Goal: Entertainment & Leisure: Consume media (video, audio)

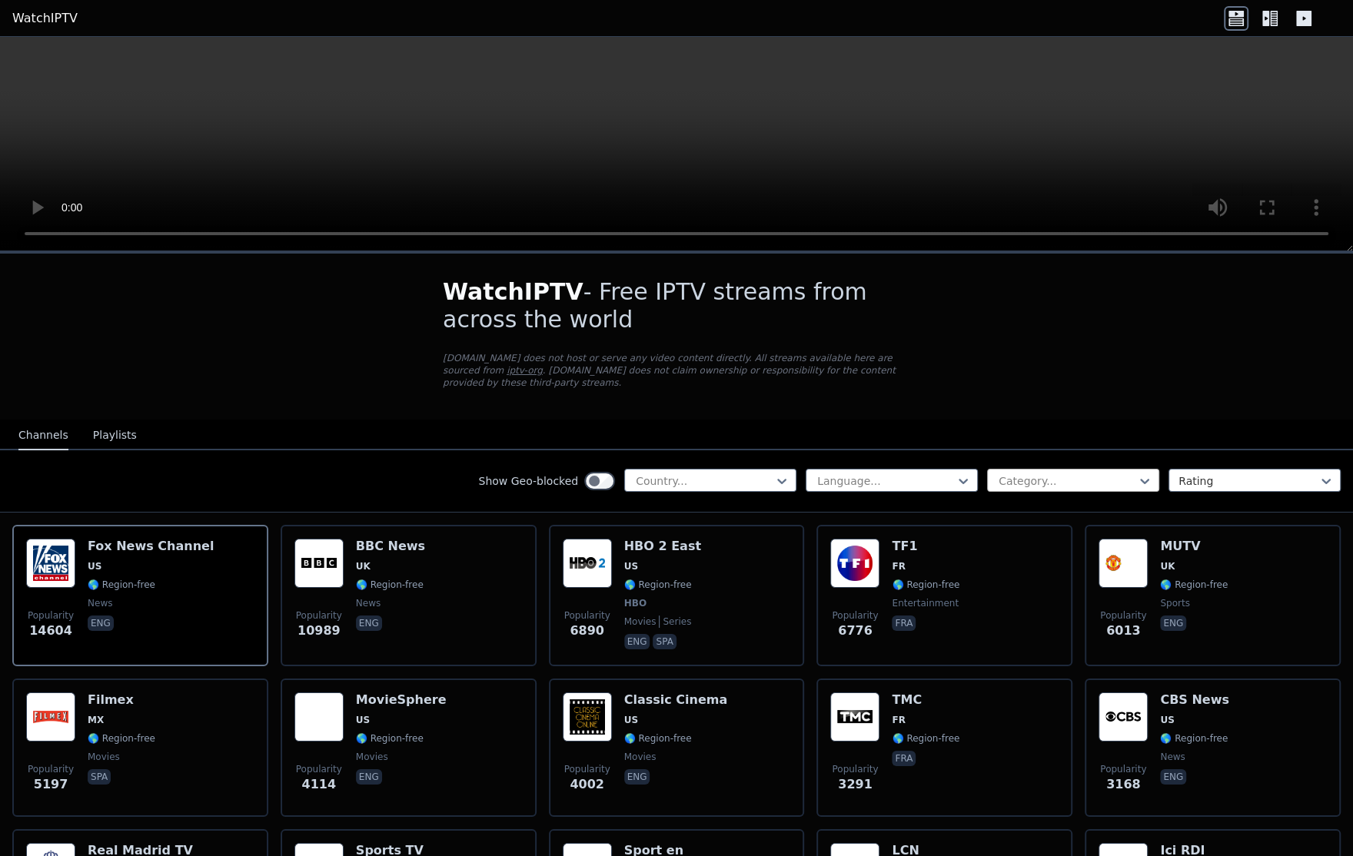
click at [1071, 473] on div at bounding box center [1067, 480] width 140 height 15
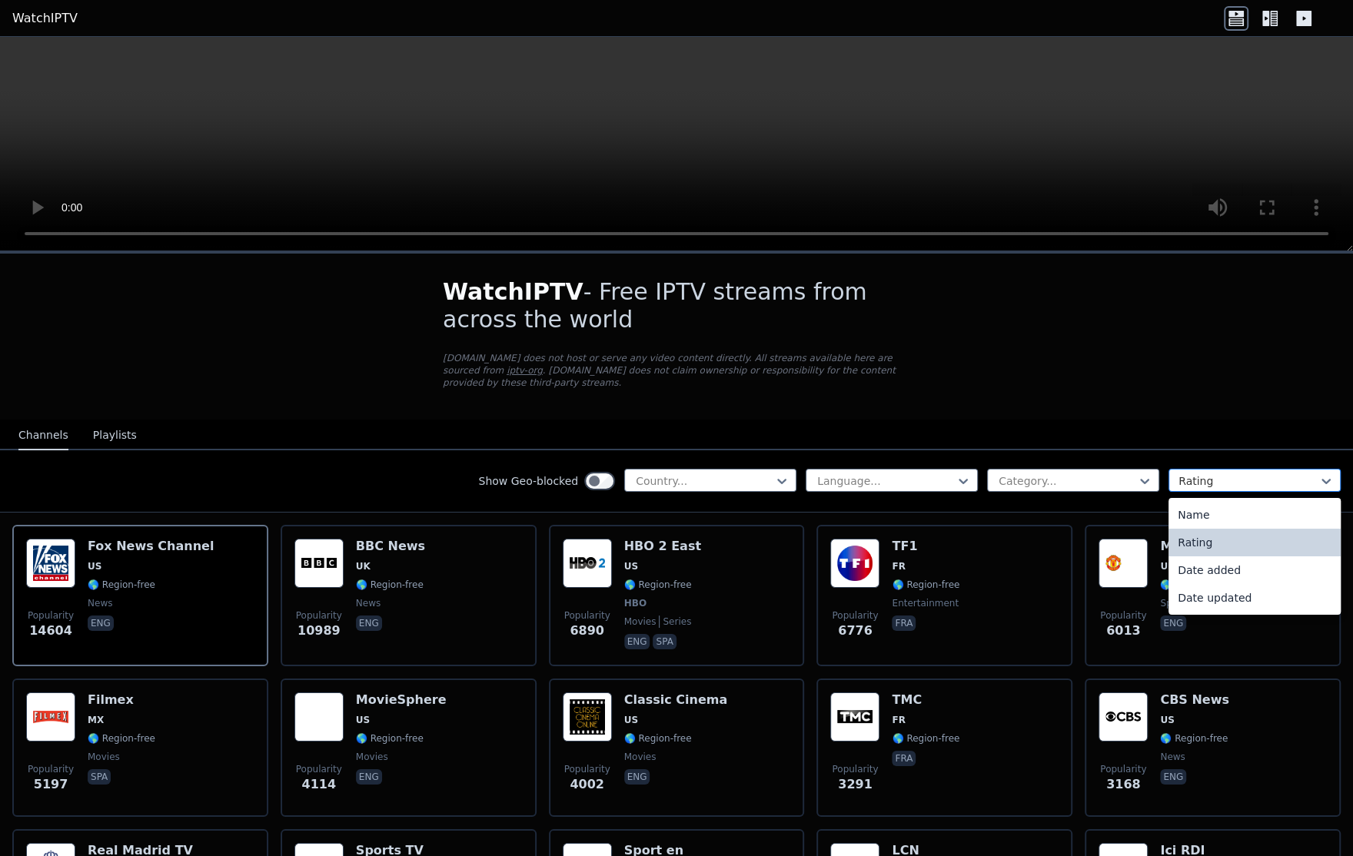
click at [1178, 473] on div at bounding box center [1248, 480] width 140 height 15
click at [1001, 449] on div "Channels Playlists Show Geo-blocked Country... Language... Category... 4 result…" at bounding box center [676, 466] width 1353 height 93
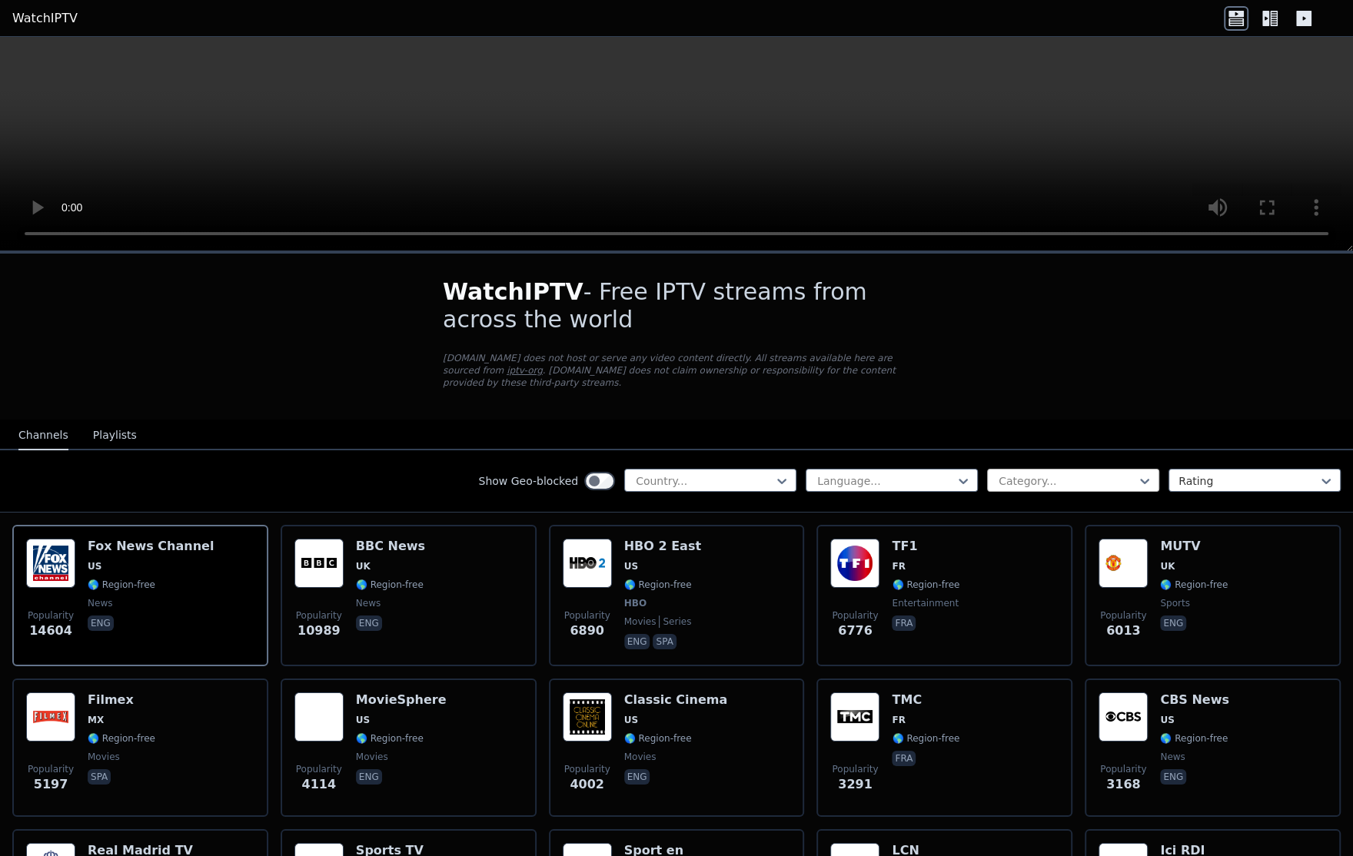
click at [1016, 473] on div at bounding box center [1067, 480] width 140 height 15
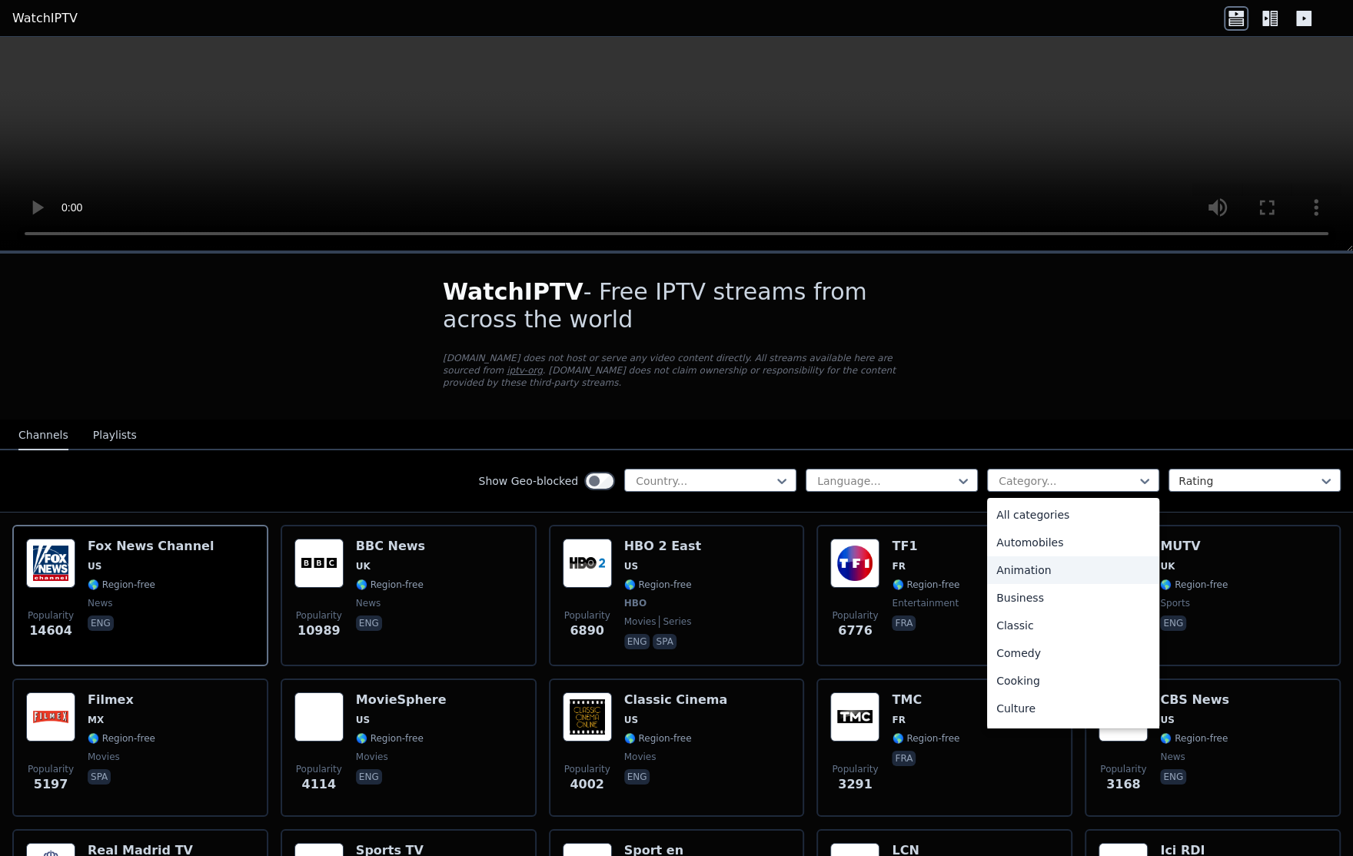
click at [1041, 563] on div "Animation" at bounding box center [1073, 570] width 172 height 28
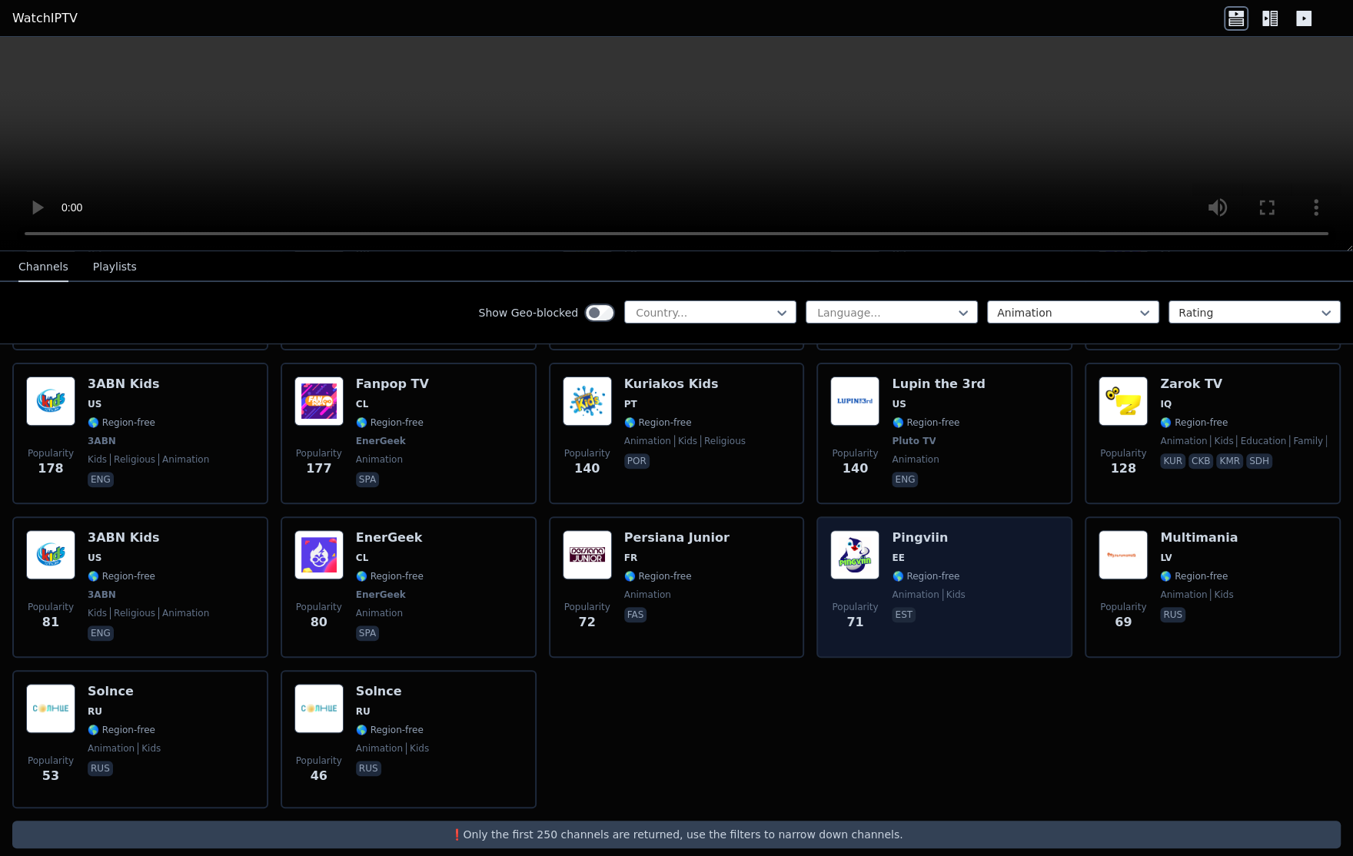
scroll to position [111, 0]
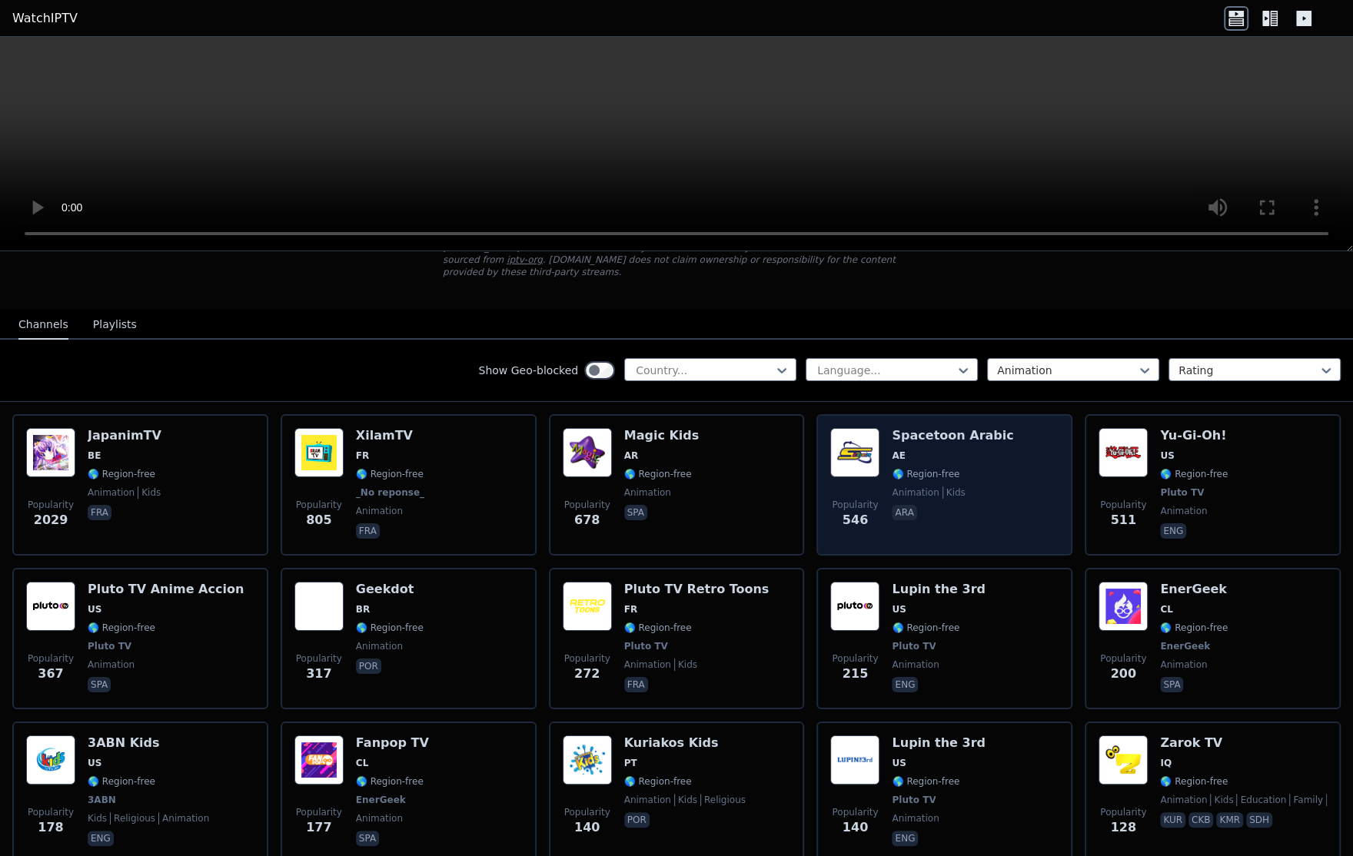
click at [988, 515] on div "Popularity 546 Spacetoon Arabic AE 🌎 Region-free animation kids ara" at bounding box center [944, 485] width 228 height 114
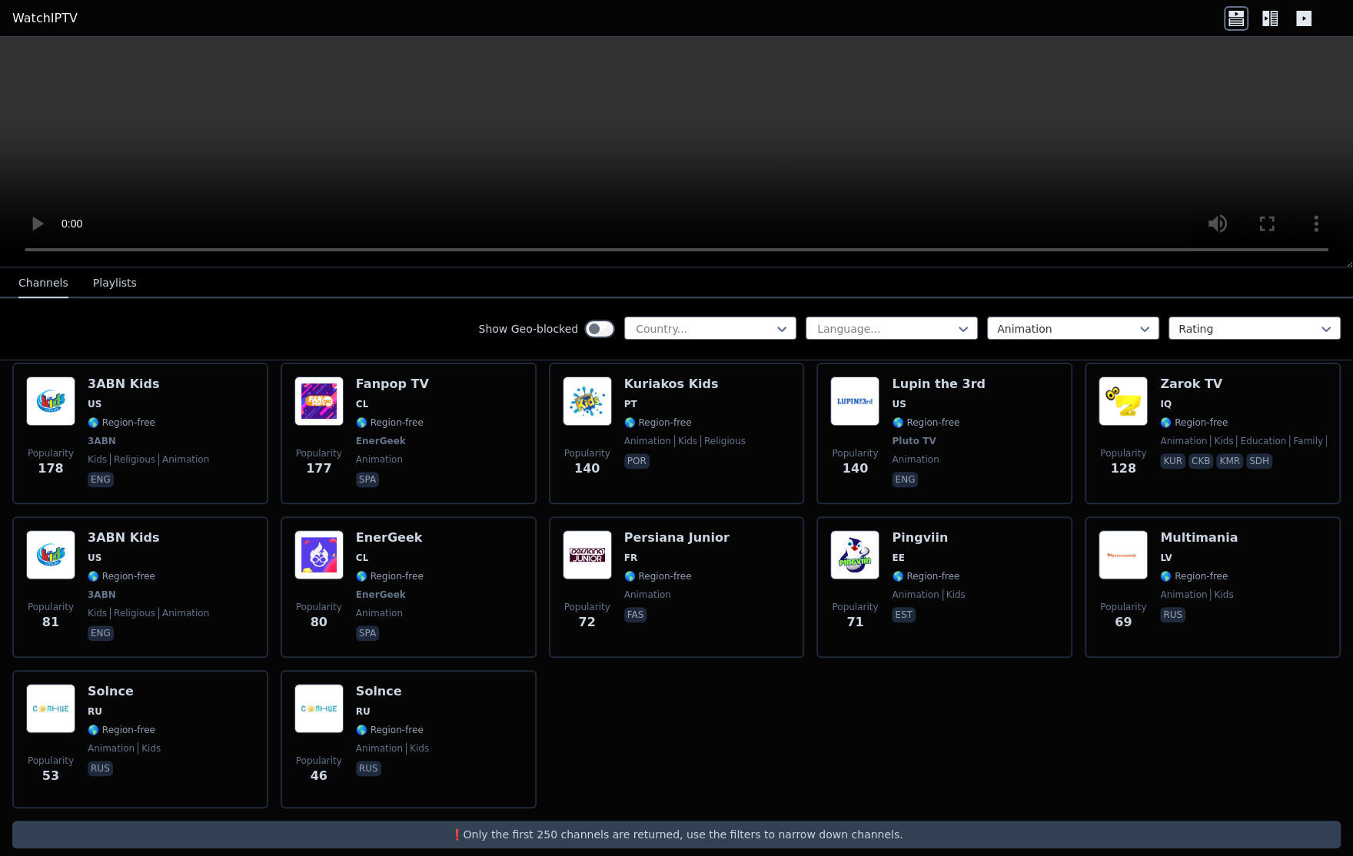
scroll to position [128, 0]
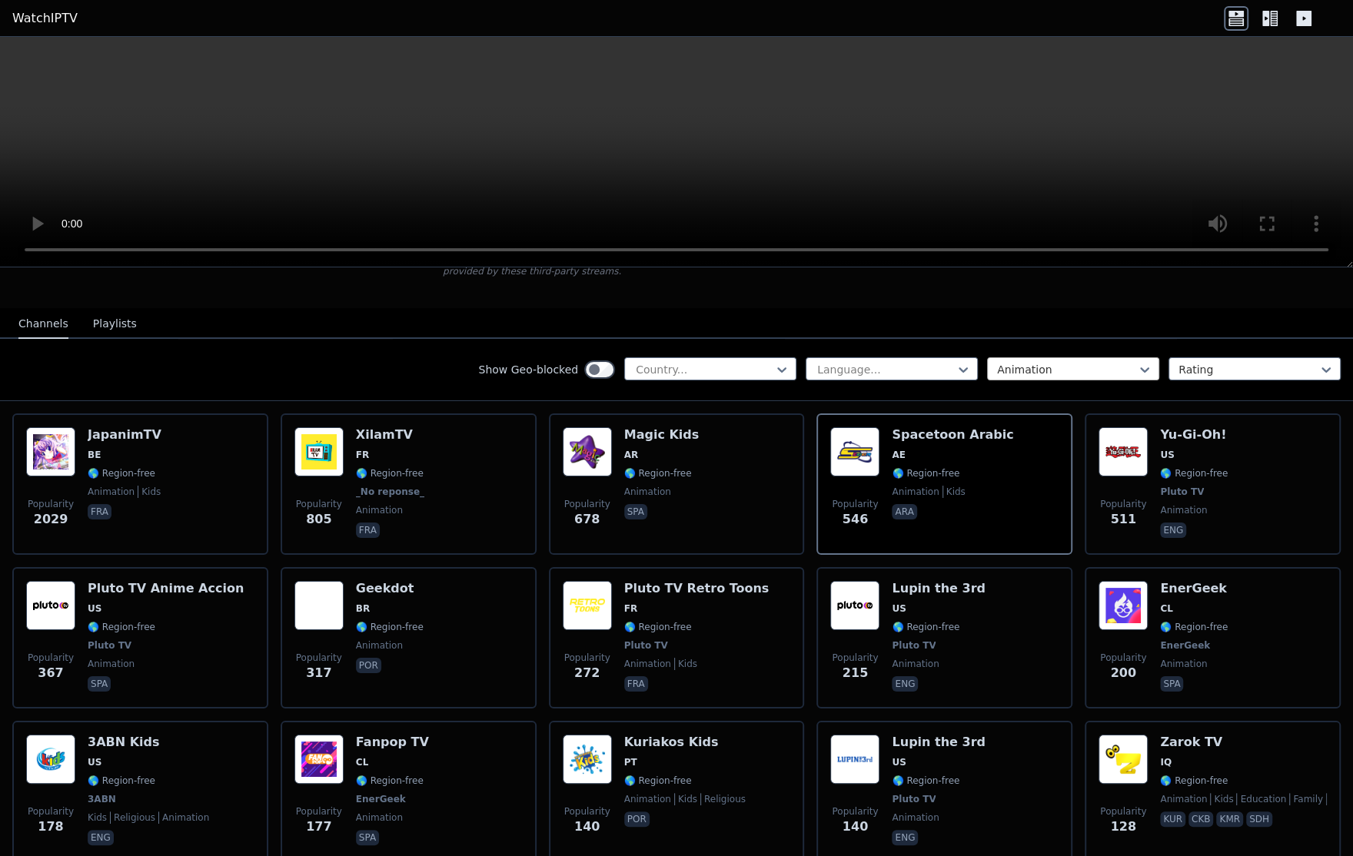
click at [1028, 362] on div at bounding box center [1067, 369] width 140 height 15
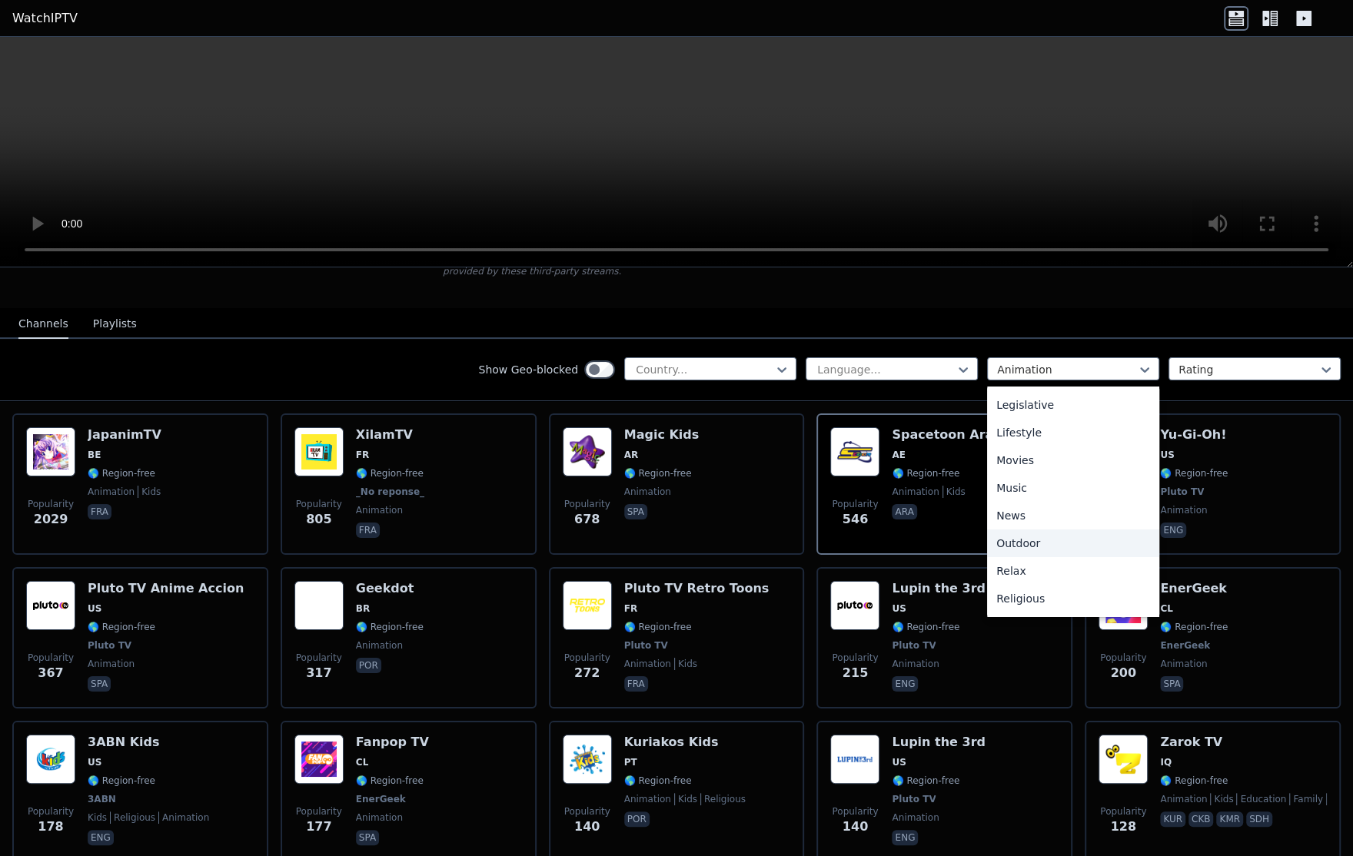
scroll to position [179, 0]
click at [1027, 460] on div "Education" at bounding box center [1073, 474] width 172 height 28
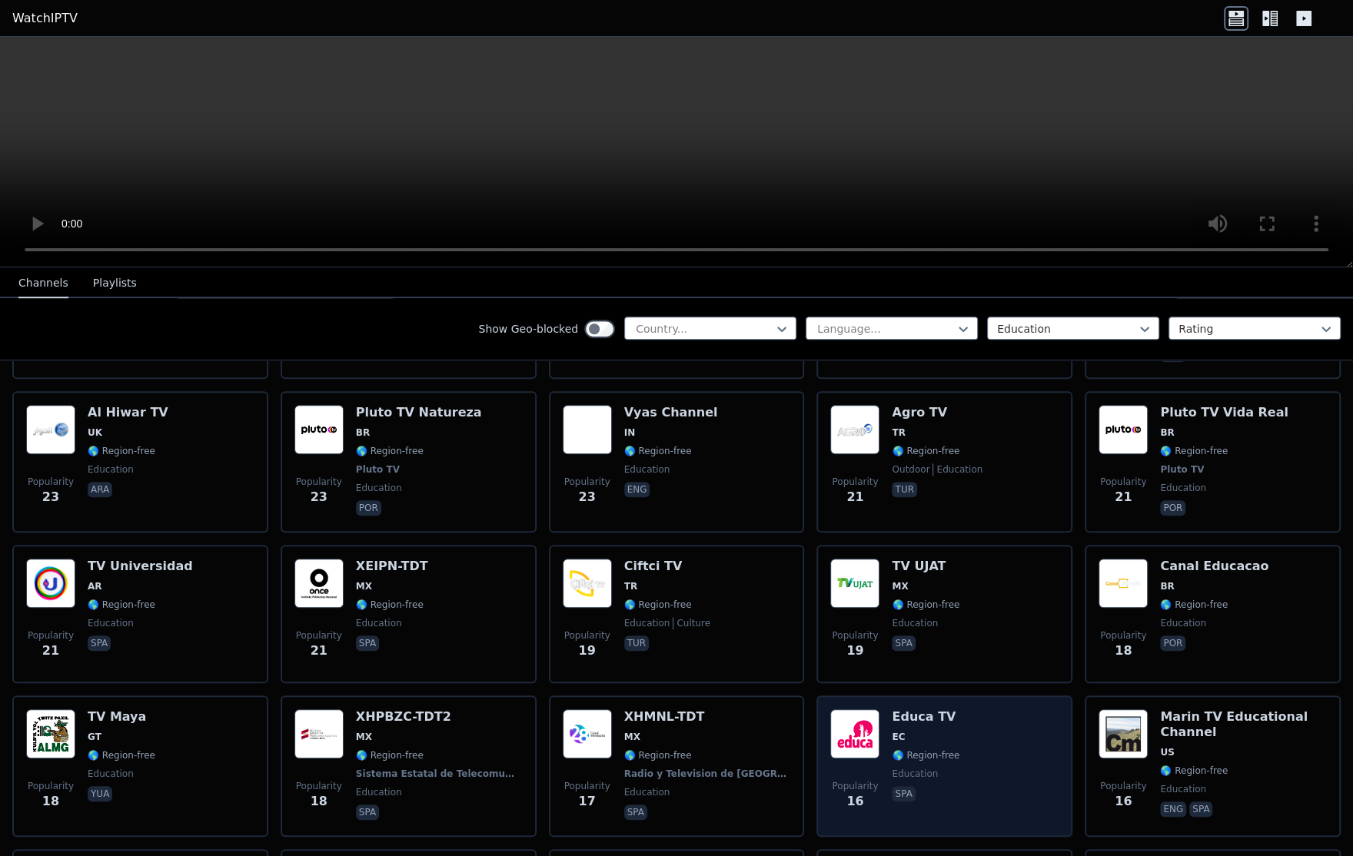
scroll to position [1024, 0]
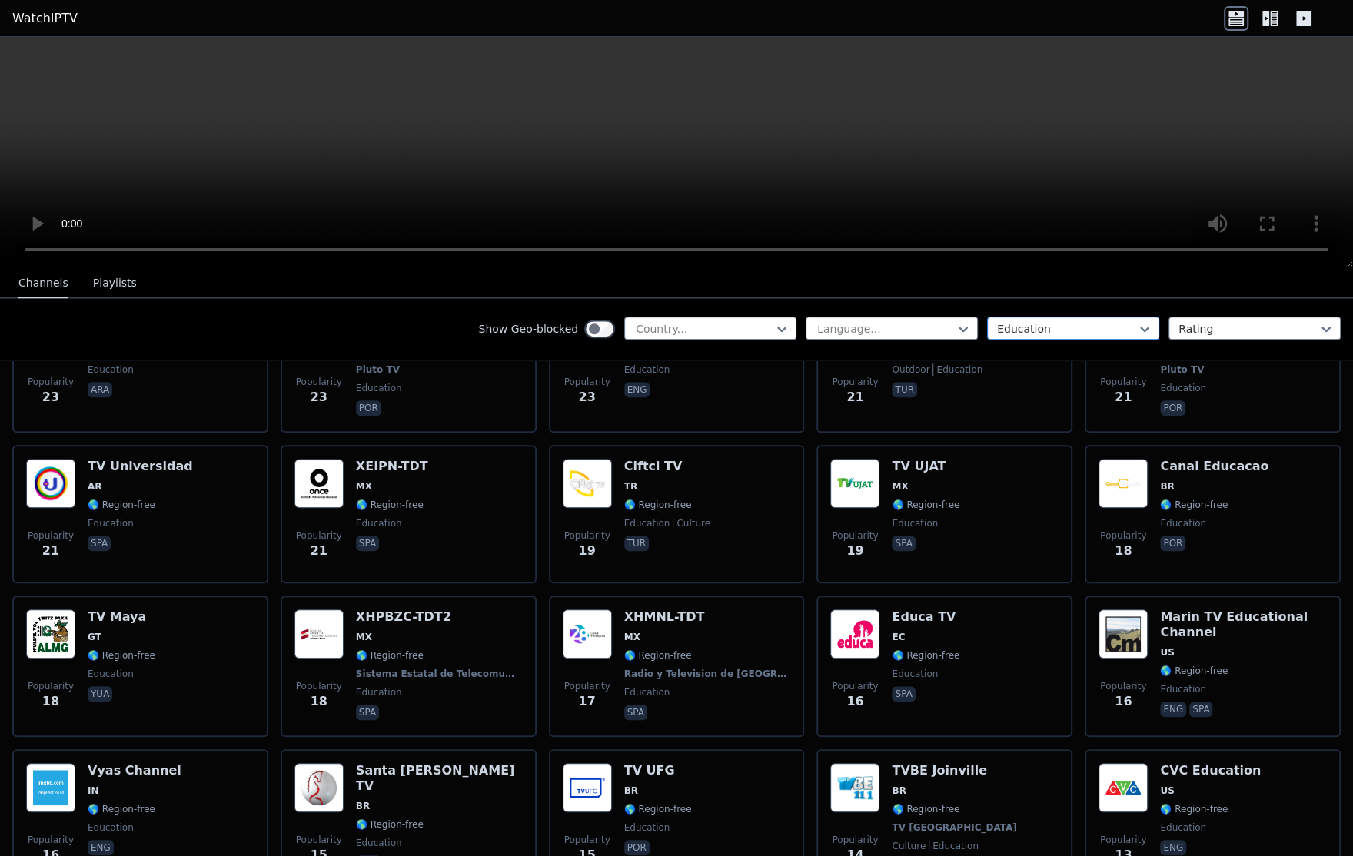
click at [997, 324] on div at bounding box center [1067, 328] width 140 height 15
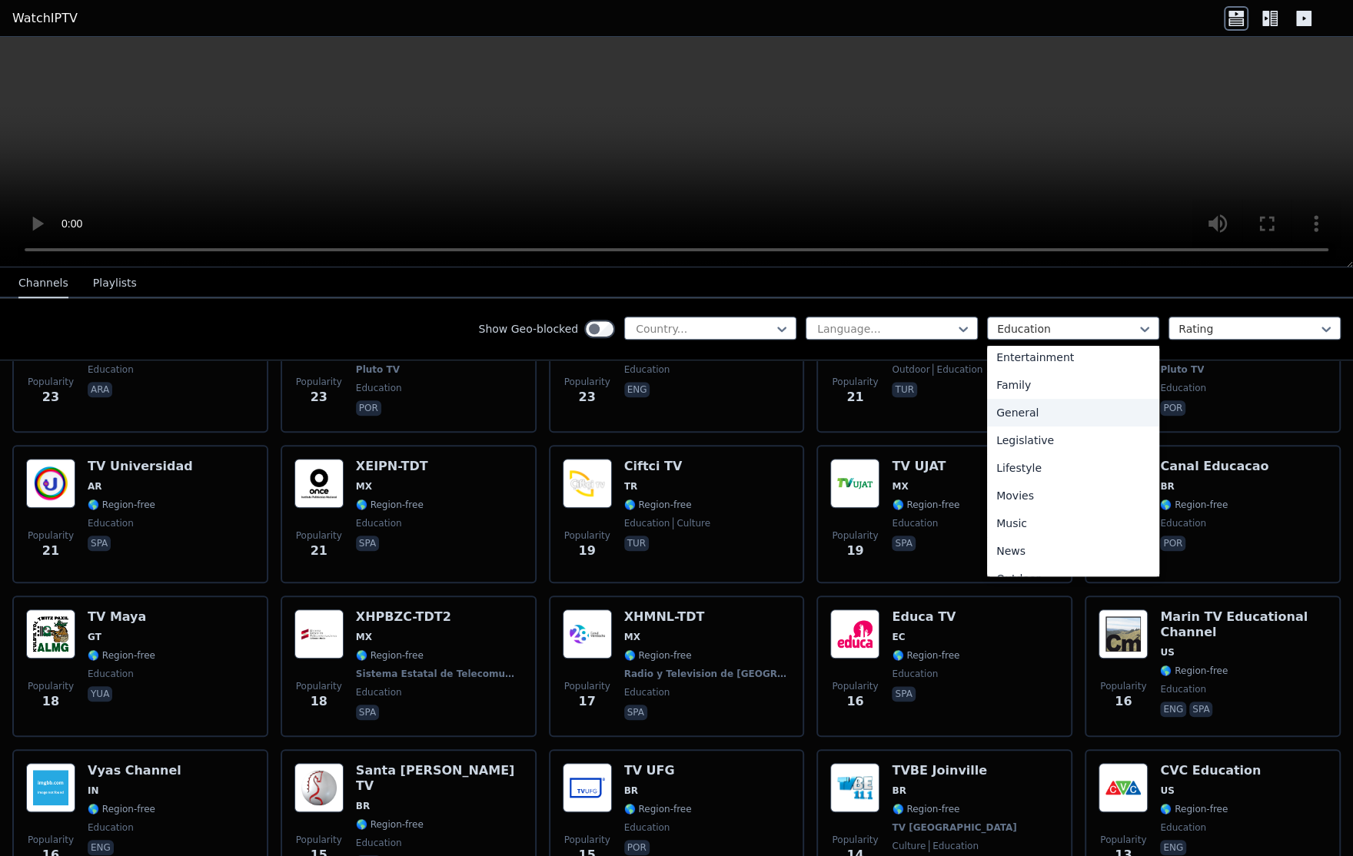
scroll to position [343, 0]
click at [1024, 437] on div "Movies" at bounding box center [1073, 435] width 172 height 28
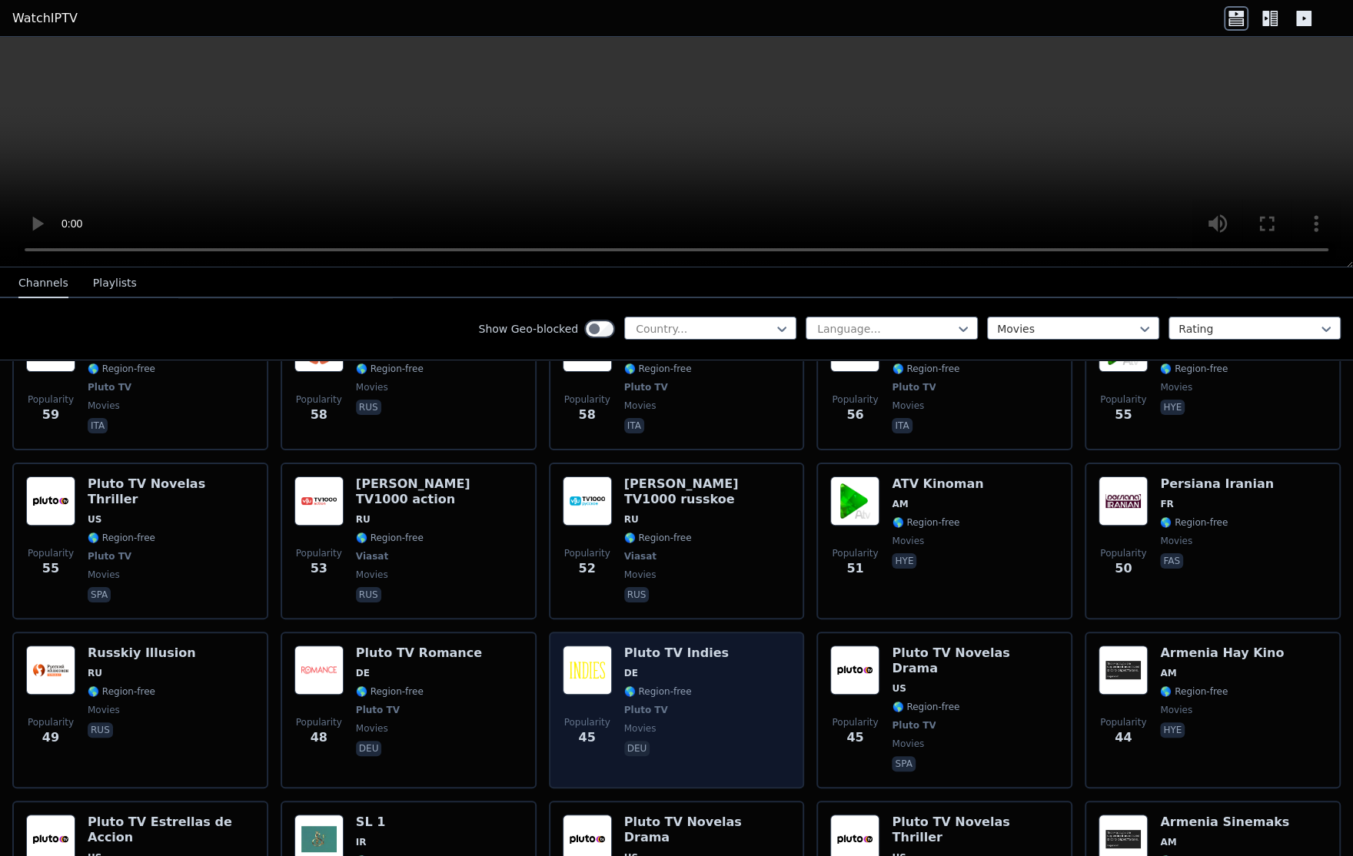
scroll to position [5261, 0]
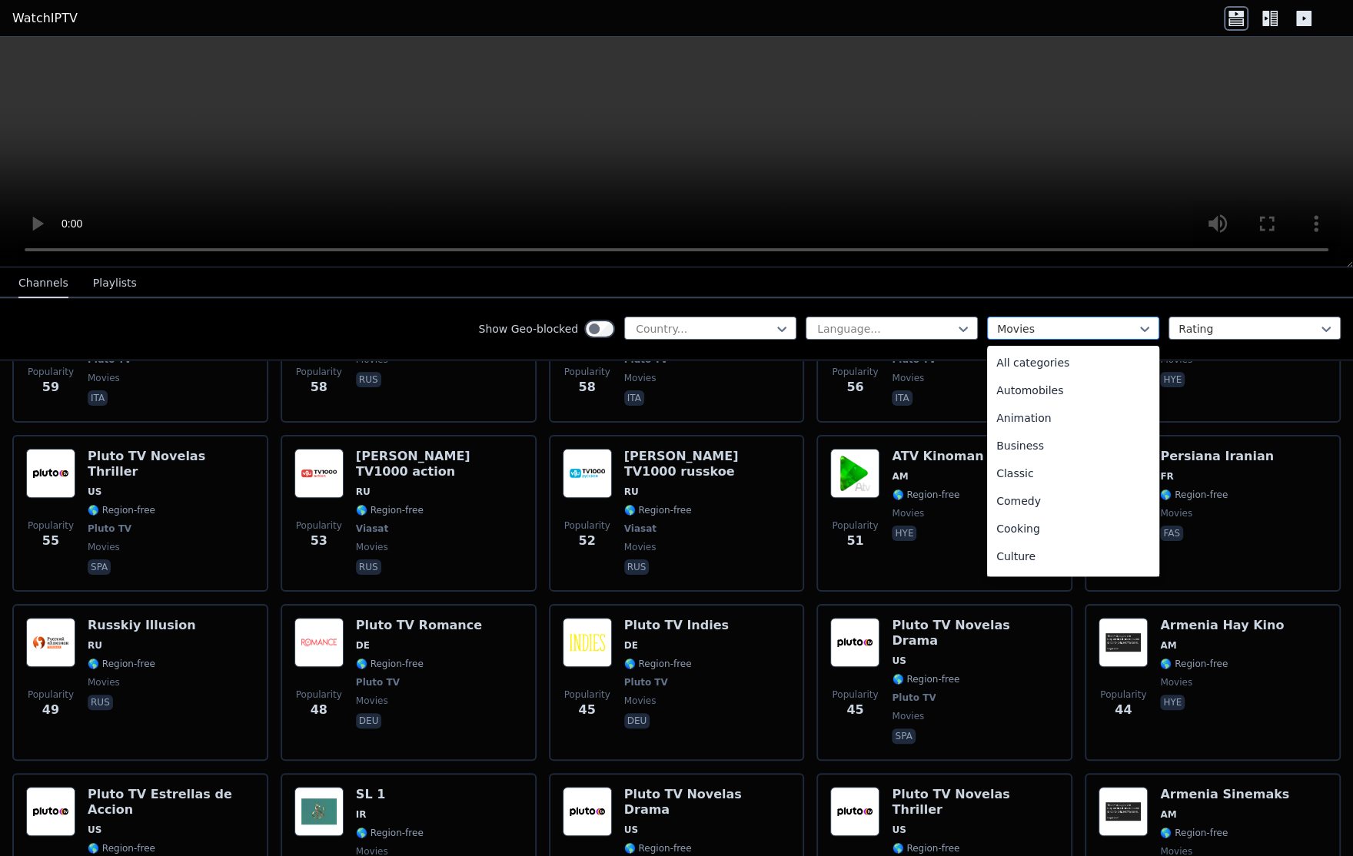
click at [988, 337] on div "Movies" at bounding box center [1073, 328] width 172 height 23
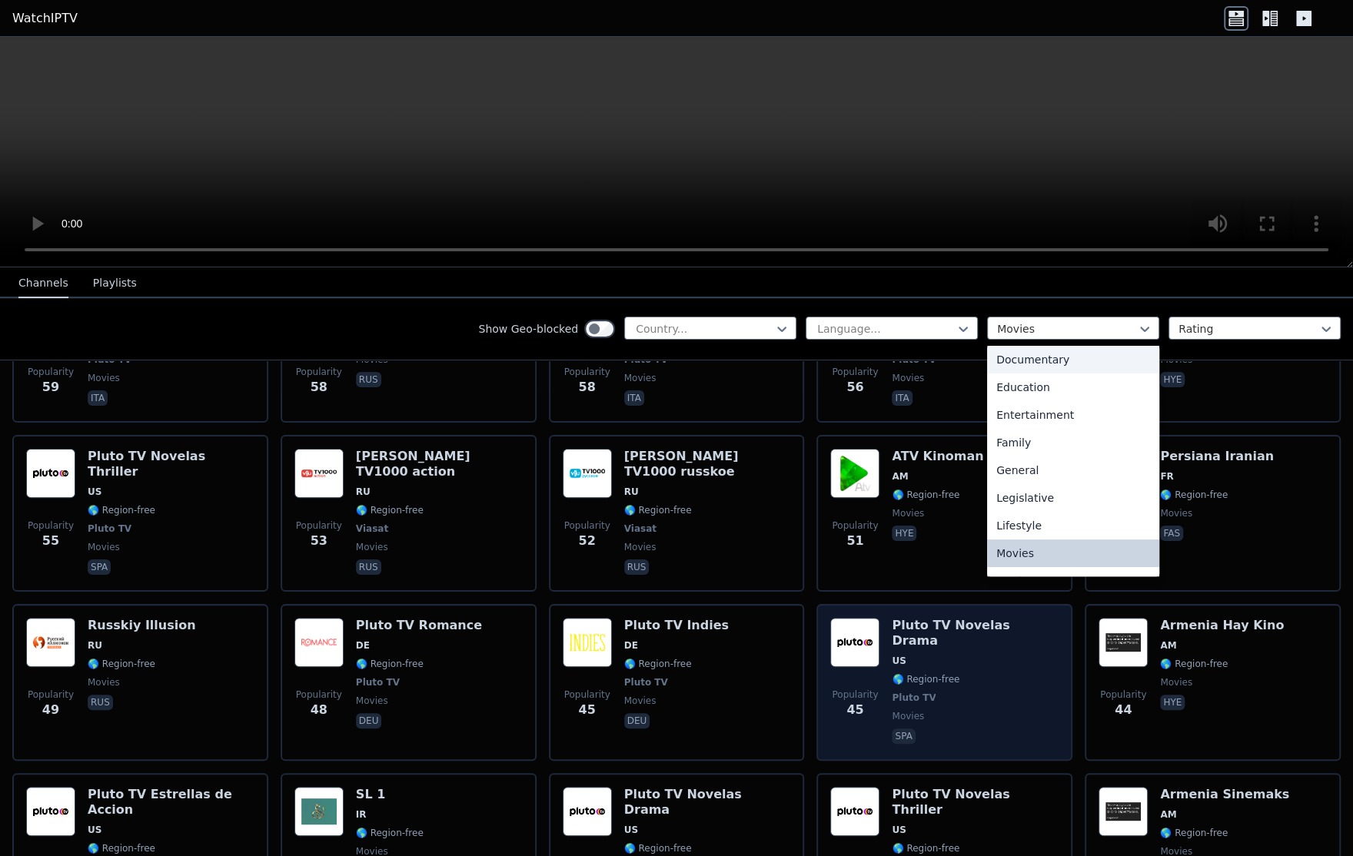
click at [1037, 363] on div "Documentary" at bounding box center [1073, 360] width 172 height 28
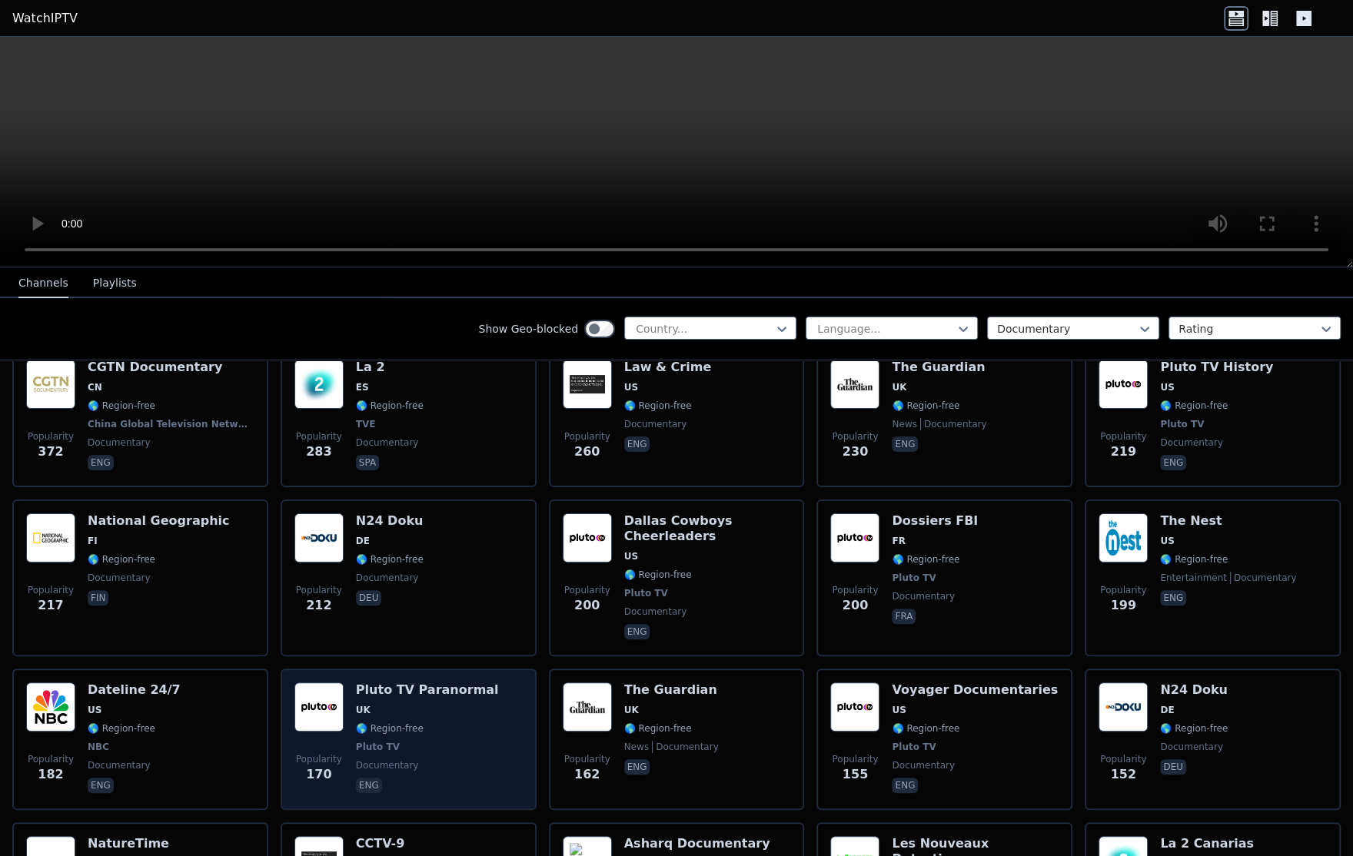
scroll to position [358, 0]
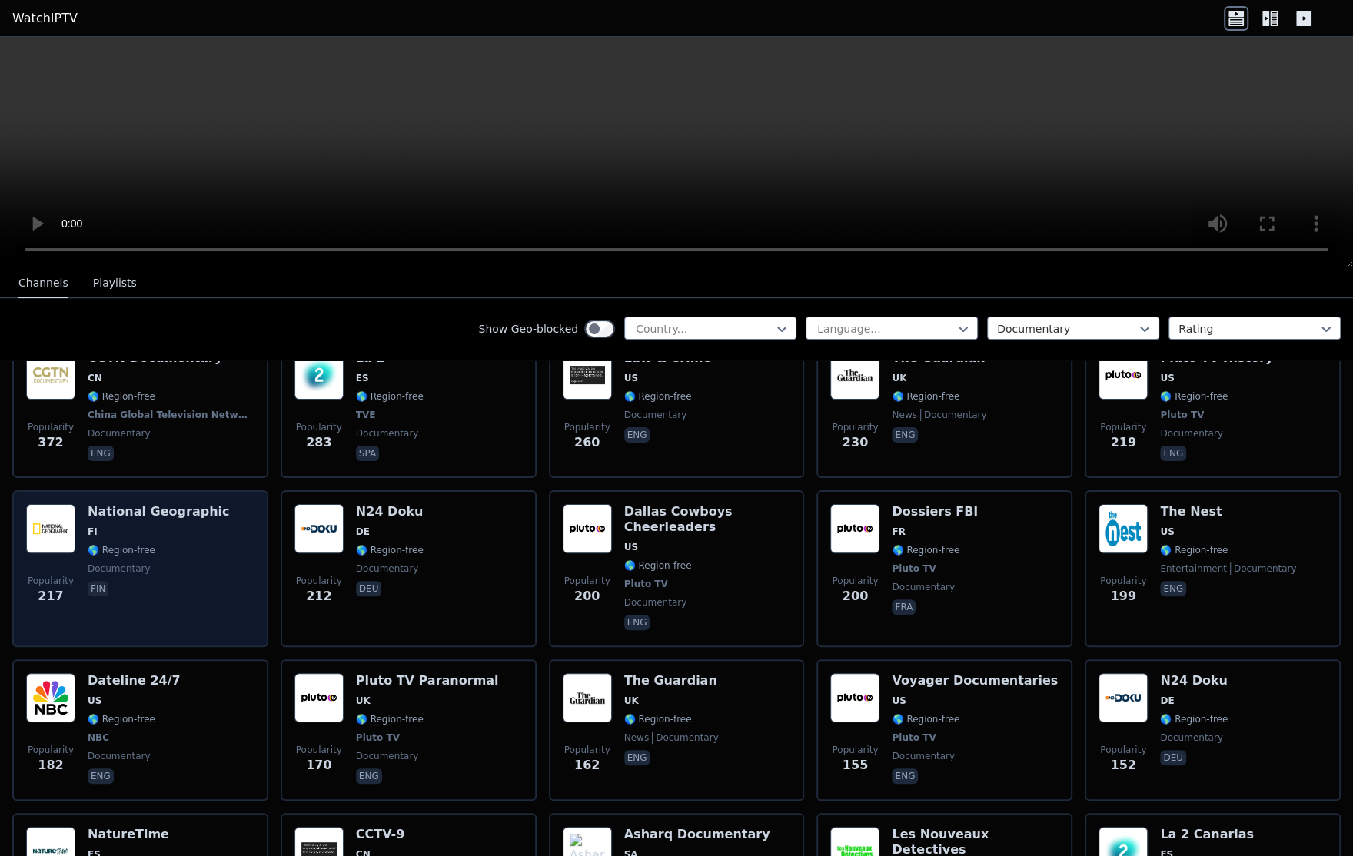
click at [166, 581] on span "fin" at bounding box center [158, 590] width 141 height 18
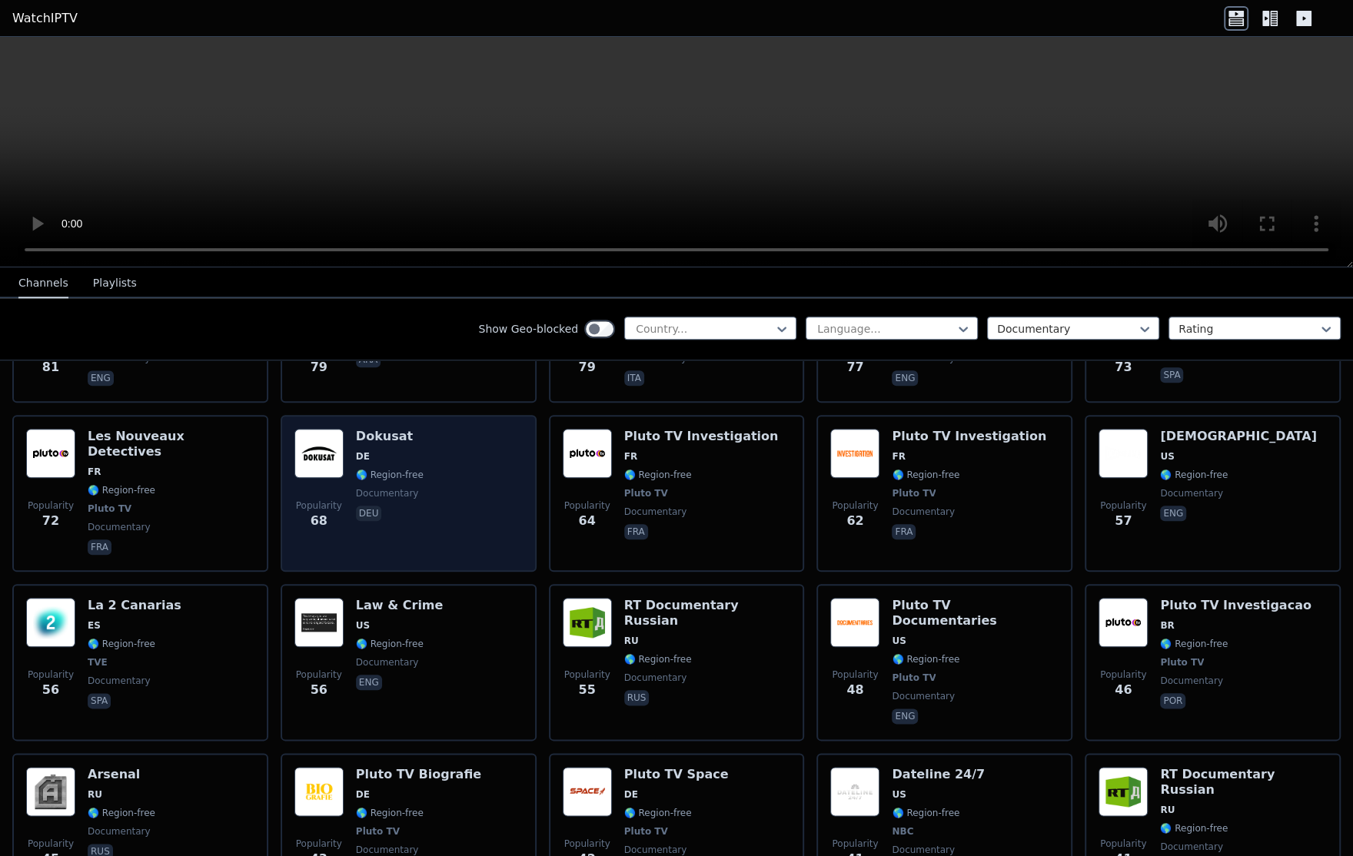
scroll to position [1434, 0]
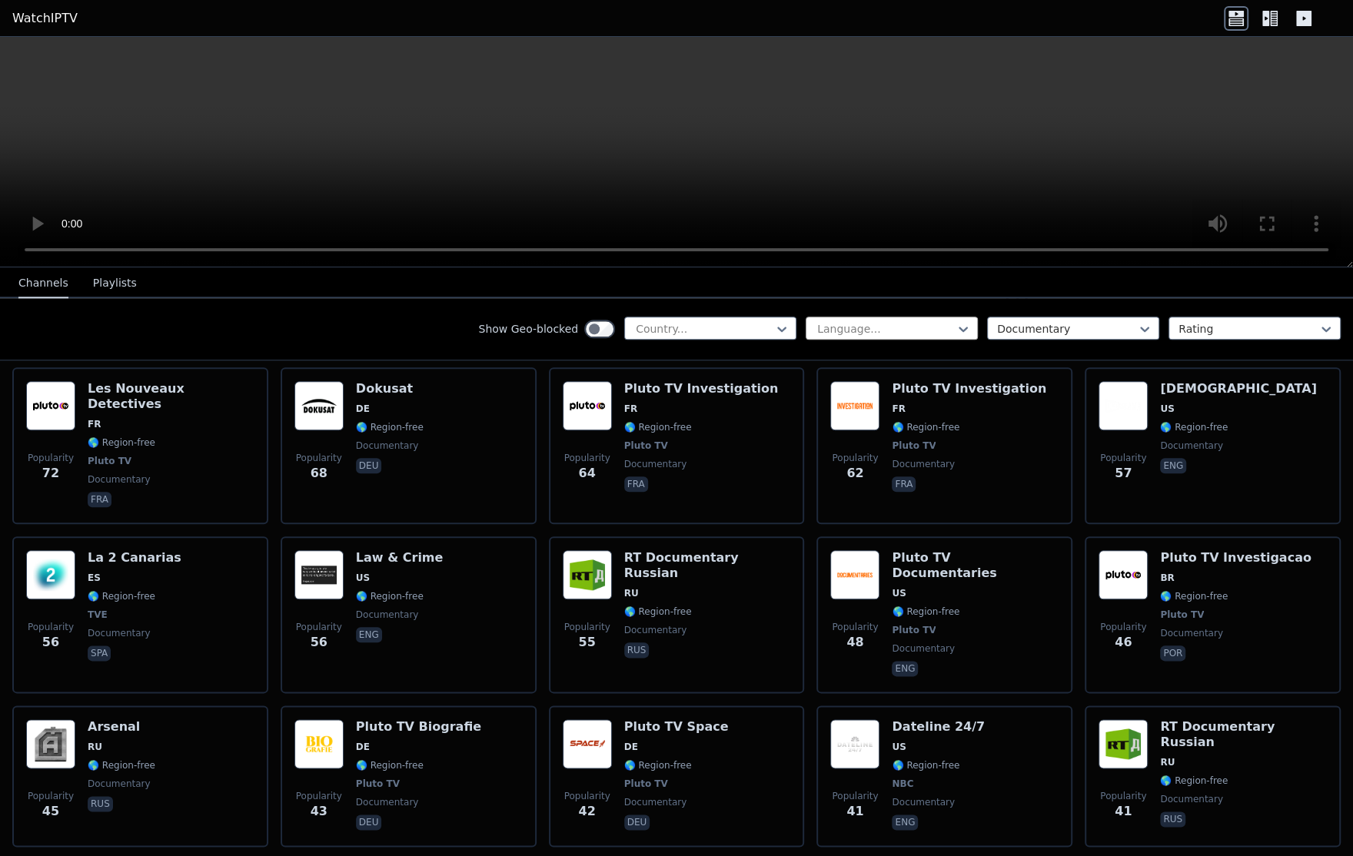
click at [837, 323] on div at bounding box center [885, 328] width 140 height 15
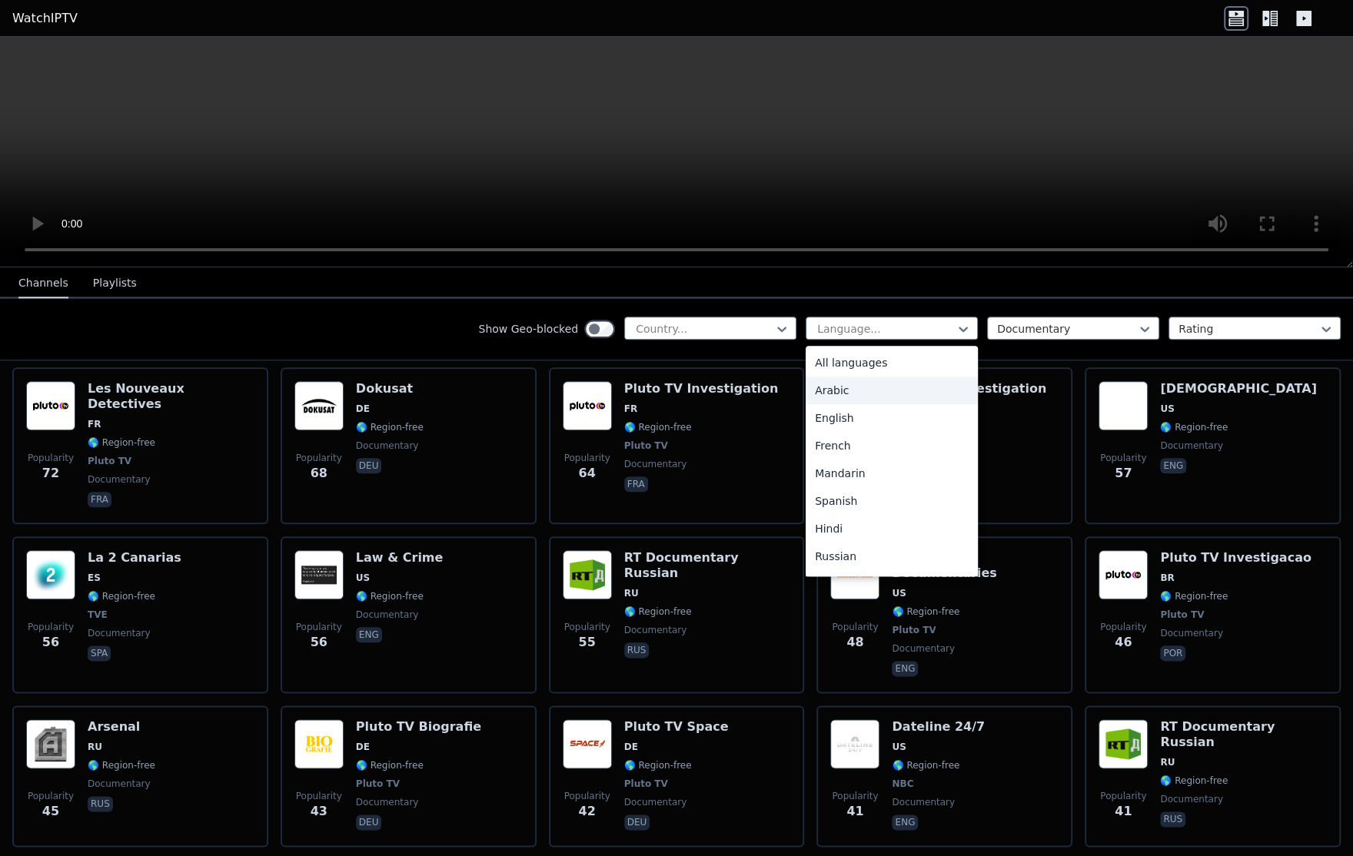
click at [841, 384] on div "Arabic" at bounding box center [891, 391] width 172 height 28
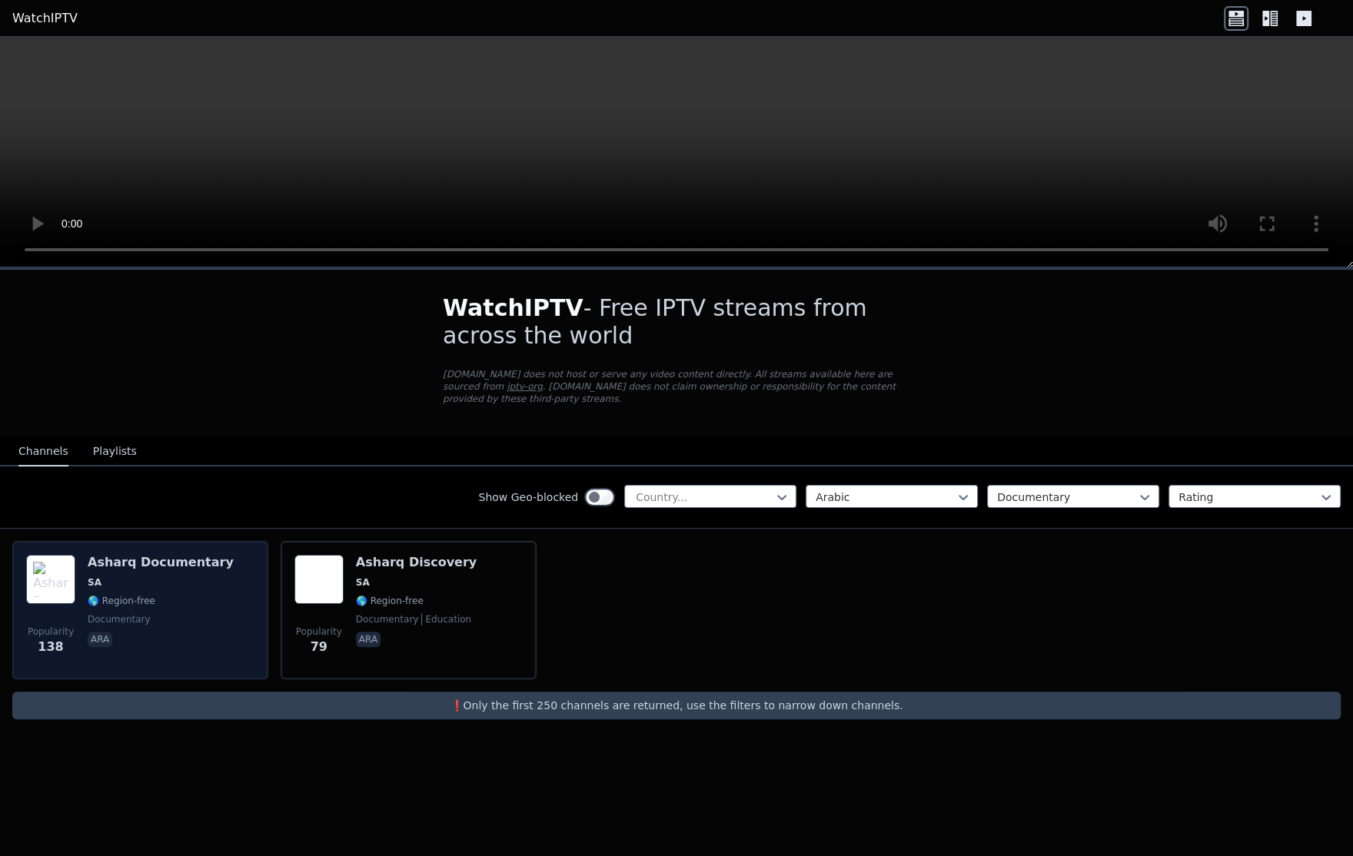
click at [141, 595] on span "🌎 Region-free" at bounding box center [122, 601] width 68 height 12
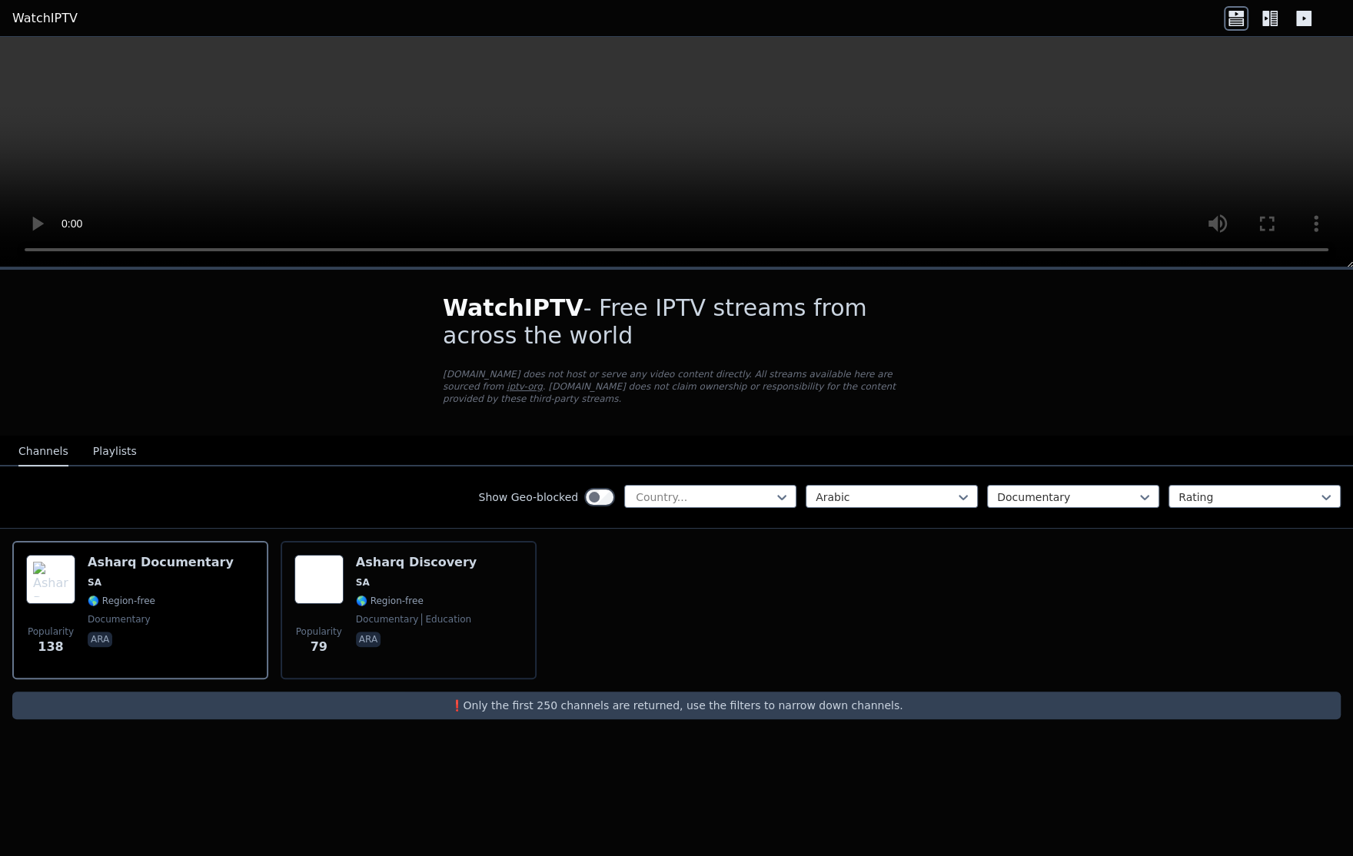
click at [733, 161] on video at bounding box center [676, 152] width 1353 height 231
